Goal: Navigation & Orientation: Go to known website

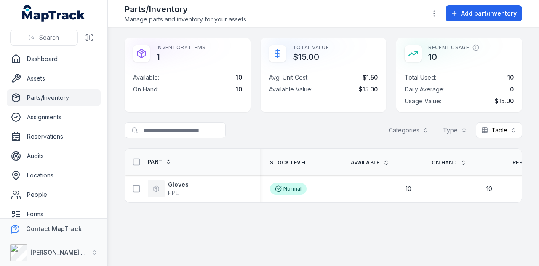
scroll to position [0, 385]
click at [90, 256] on button "[PERSON_NAME] Group" at bounding box center [53, 252] width 107 height 27
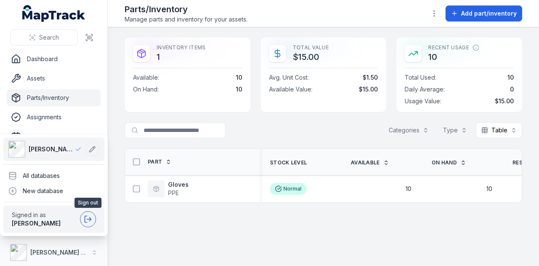
click at [92, 221] on icon at bounding box center [88, 219] width 8 height 8
